Goal: Transaction & Acquisition: Book appointment/travel/reservation

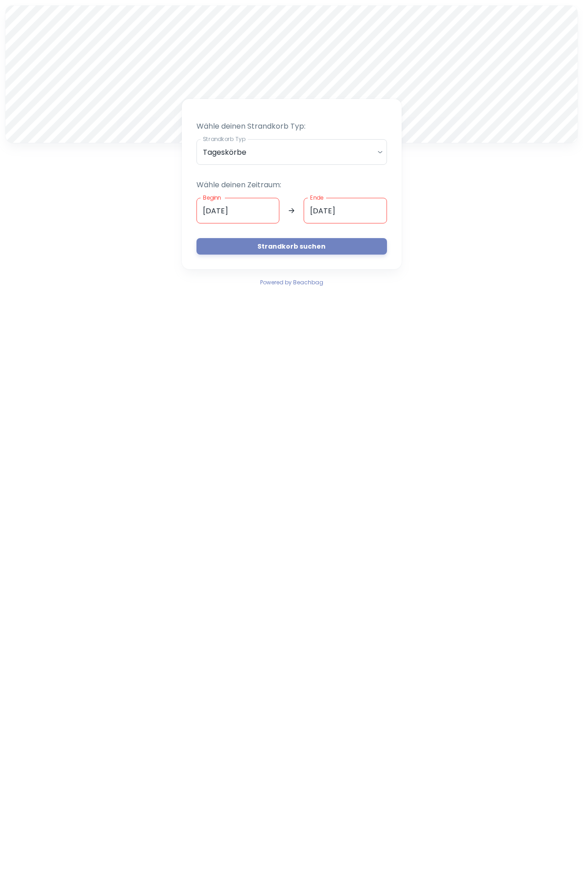
click at [296, 80] on div at bounding box center [291, 73] width 572 height 137
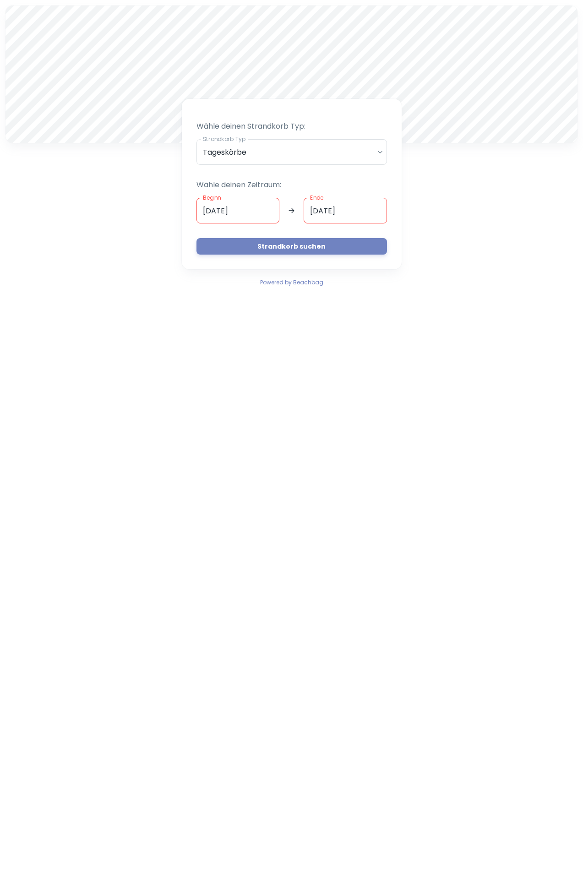
click at [296, 80] on div at bounding box center [291, 73] width 572 height 137
drag, startPoint x: 285, startPoint y: 77, endPoint x: 261, endPoint y: 108, distance: 38.8
click at [261, 108] on div "A Wähle deinen Strandkorb Typ: Strandkorb Typ Tageskörbe daily Strandkorb Typ W…" at bounding box center [291, 146] width 583 height 293
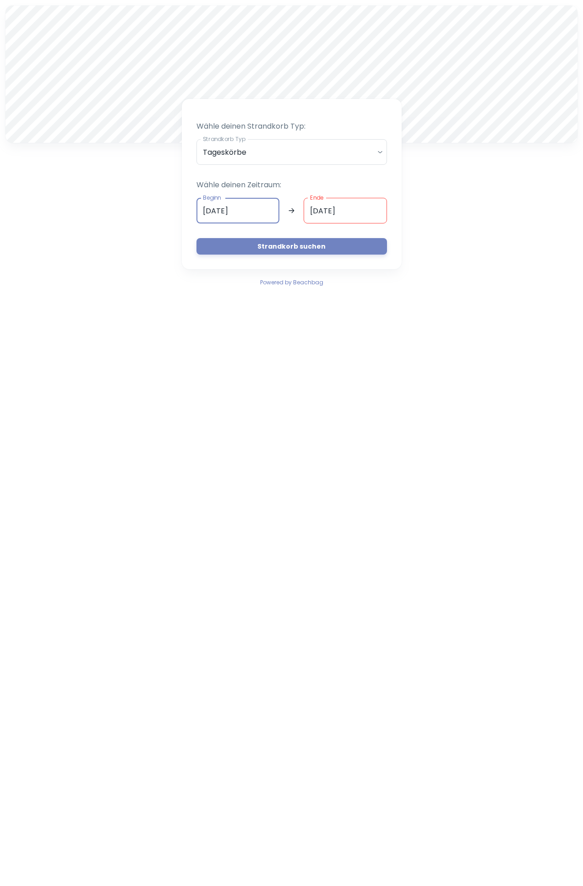
click at [215, 213] on input "[DATE]" at bounding box center [238, 211] width 83 height 26
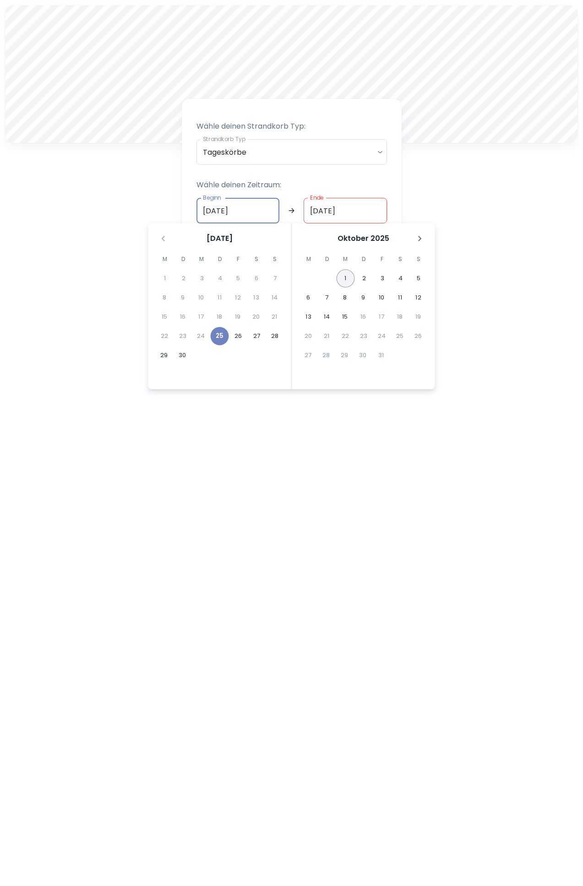
click at [346, 279] on button "1" at bounding box center [346, 278] width 18 height 18
type input "[DATE]"
click at [346, 279] on button "1" at bounding box center [346, 278] width 18 height 18
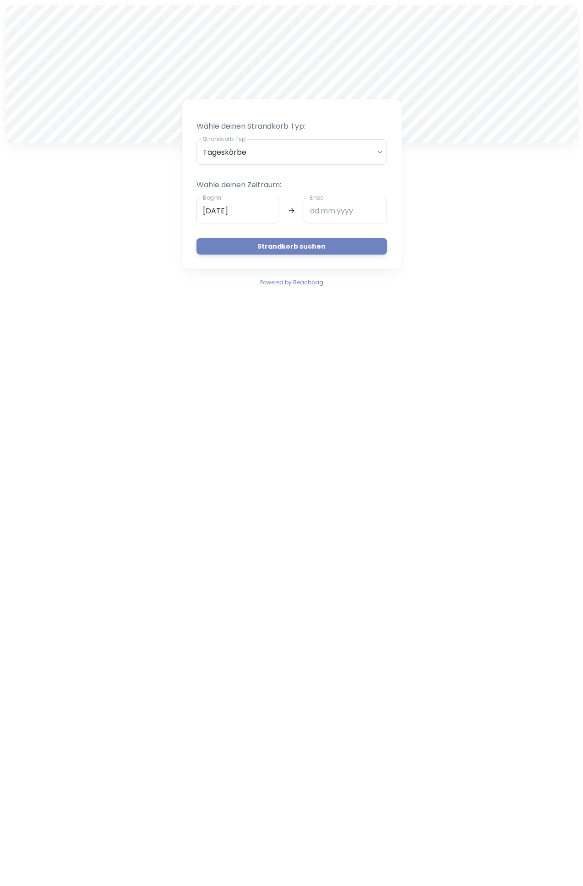
type input "[DATE]"
click at [302, 248] on button "Strandkorb suchen" at bounding box center [292, 246] width 191 height 16
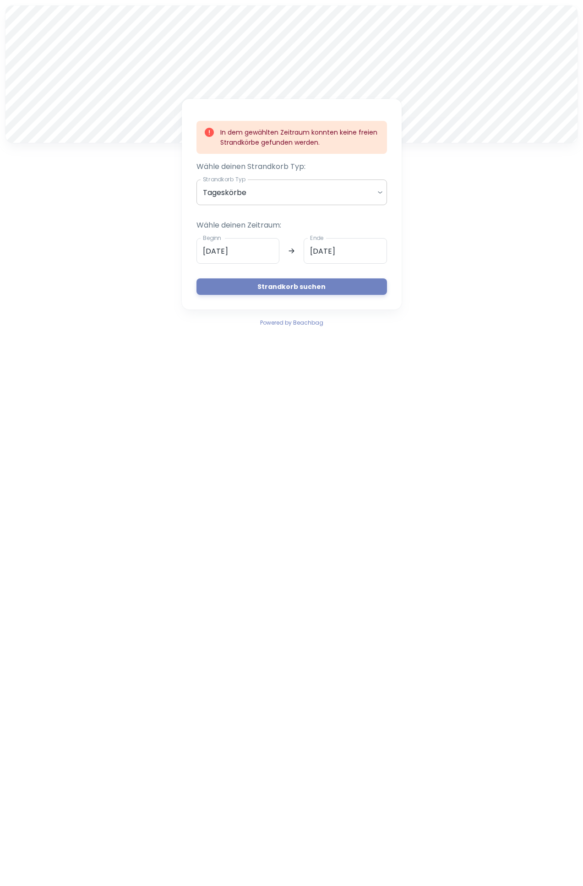
click at [270, 182] on body "A In dem gewählten Zeitraum konnten keine freien Strandkörbe gefunden werden. W…" at bounding box center [291, 443] width 583 height 886
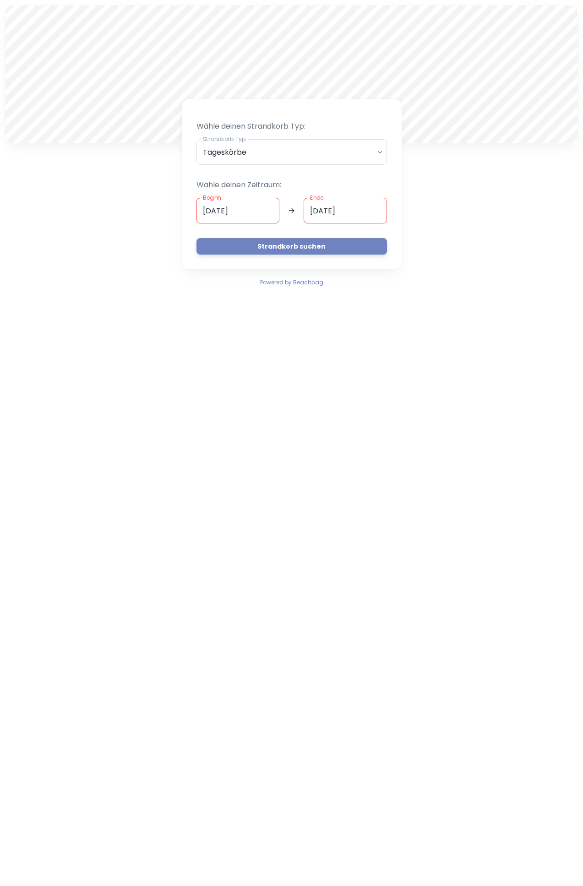
drag, startPoint x: 252, startPoint y: 71, endPoint x: 284, endPoint y: 26, distance: 55.9
click at [284, 26] on div at bounding box center [291, 73] width 572 height 137
click at [275, 49] on div at bounding box center [291, 73] width 572 height 137
drag, startPoint x: 250, startPoint y: 13, endPoint x: 275, endPoint y: 88, distance: 79.4
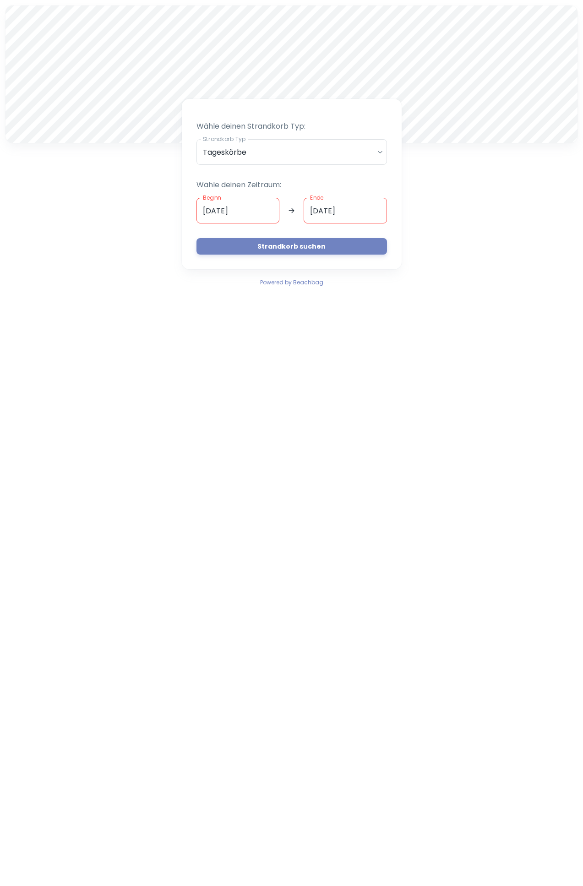
click at [275, 88] on div at bounding box center [291, 73] width 572 height 137
drag, startPoint x: 244, startPoint y: 76, endPoint x: 236, endPoint y: -51, distance: 128.1
click at [236, 0] on html "A Wähle deinen Strandkorb Typ: Strandkorb Typ Tageskörbe daily Strandkorb Typ W…" at bounding box center [291, 443] width 583 height 886
drag, startPoint x: 226, startPoint y: 67, endPoint x: 214, endPoint y: 72, distance: 12.7
click at [214, 72] on div at bounding box center [291, 73] width 572 height 137
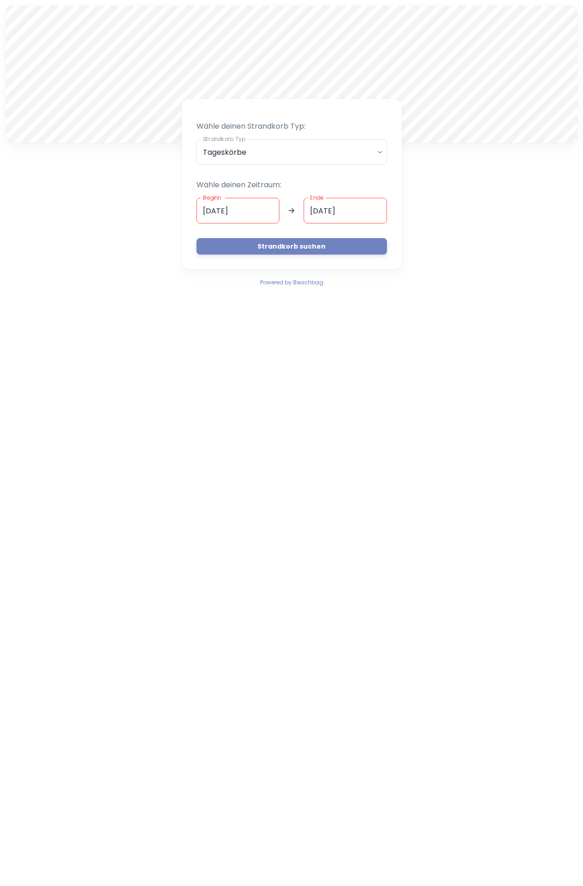
click at [290, 30] on div at bounding box center [291, 73] width 572 height 137
